Goal: Complete application form

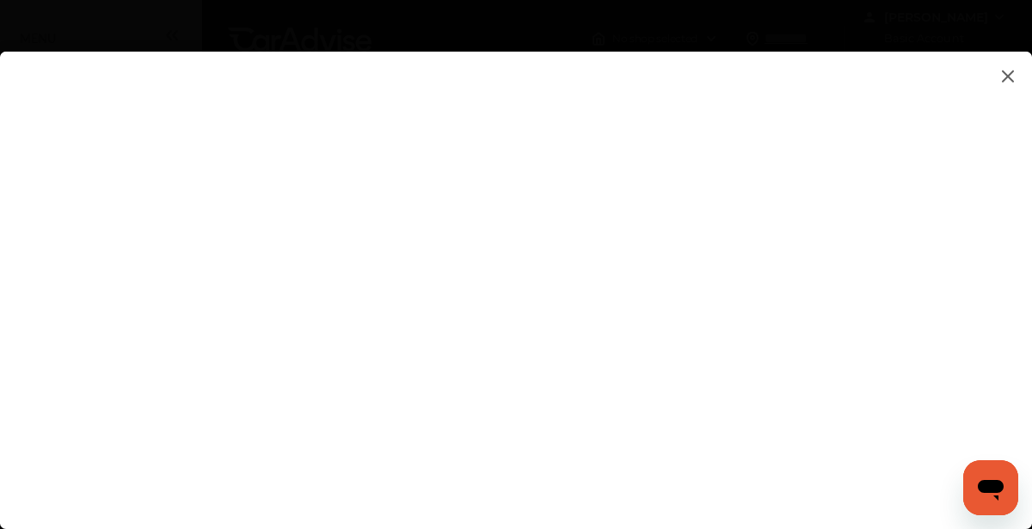
click at [799, 414] on input at bounding box center [725, 408] width 358 height 22
click at [789, 441] on flutter-view at bounding box center [516, 273] width 1032 height 443
type input "**********"
click at [869, 236] on flutter-view at bounding box center [516, 273] width 1032 height 443
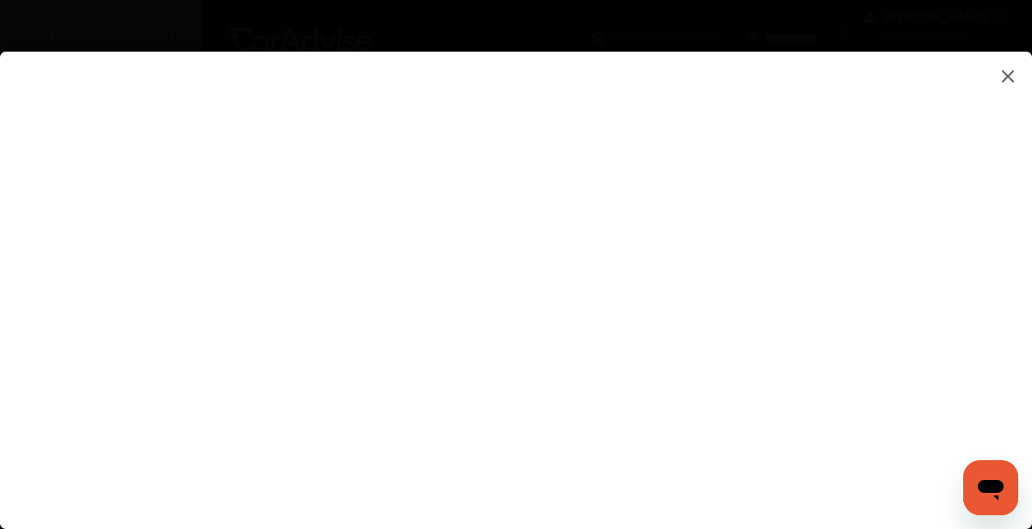
click at [914, 228] on flutter-view at bounding box center [516, 273] width 1032 height 443
click at [866, 233] on flutter-view at bounding box center [516, 273] width 1032 height 443
click at [846, 230] on flutter-view at bounding box center [516, 273] width 1032 height 443
click at [758, 238] on flutter-view at bounding box center [516, 273] width 1032 height 443
click at [919, 239] on flutter-view at bounding box center [516, 273] width 1032 height 443
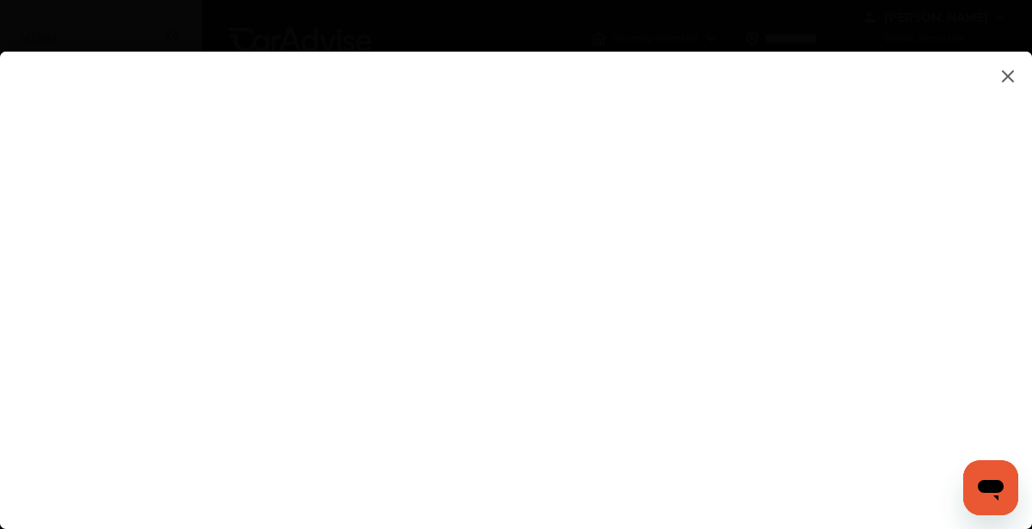
type textarea "**********"
click at [698, 243] on flutter-view "**********" at bounding box center [516, 273] width 1032 height 443
click at [924, 316] on flutter-view at bounding box center [516, 273] width 1032 height 443
click at [726, 166] on flutter-view at bounding box center [516, 273] width 1032 height 443
click at [966, 88] on flutter-view at bounding box center [516, 273] width 1032 height 443
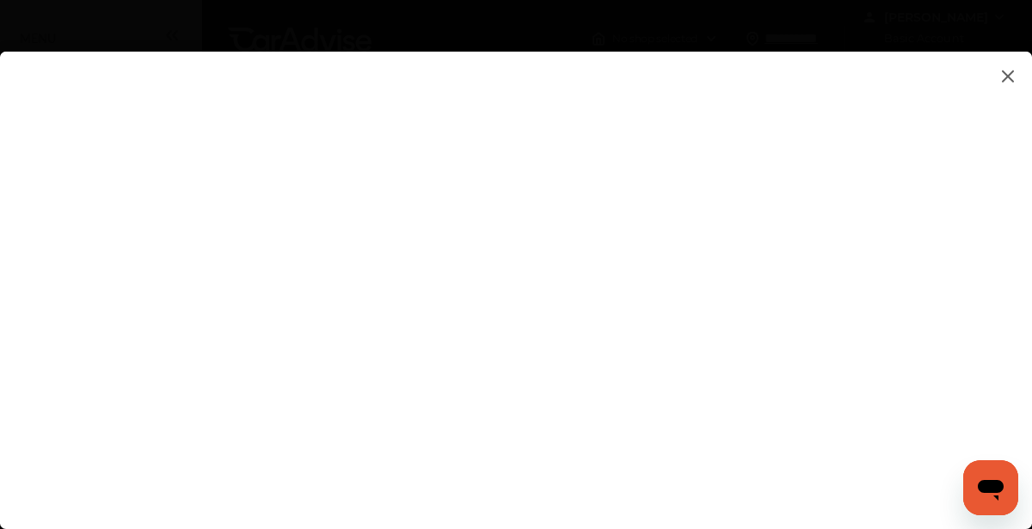
click at [742, 160] on flutter-view at bounding box center [516, 273] width 1032 height 443
click at [586, 358] on flutter-view at bounding box center [516, 273] width 1032 height 443
